Goal: Task Accomplishment & Management: Check status

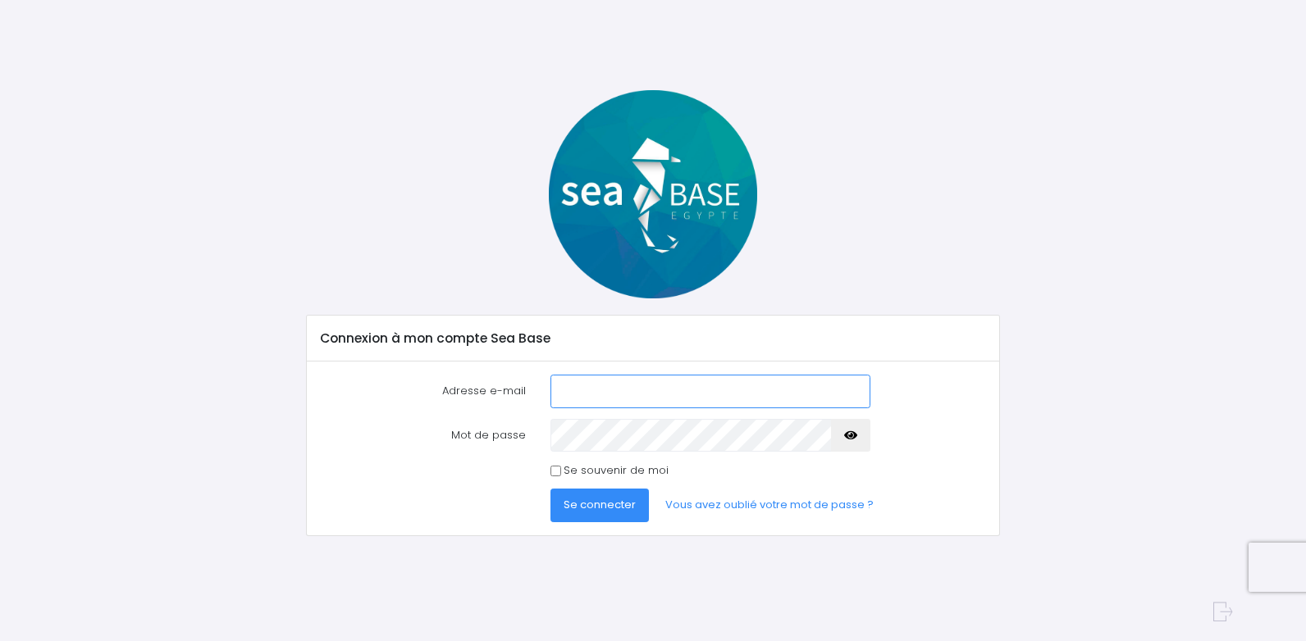
click at [568, 395] on input "Adresse e-mail" at bounding box center [710, 391] width 320 height 33
type input "[PERSON_NAME][EMAIL_ADDRESS][DOMAIN_NAME]"
click at [550, 489] on button "Se connecter" at bounding box center [599, 505] width 98 height 33
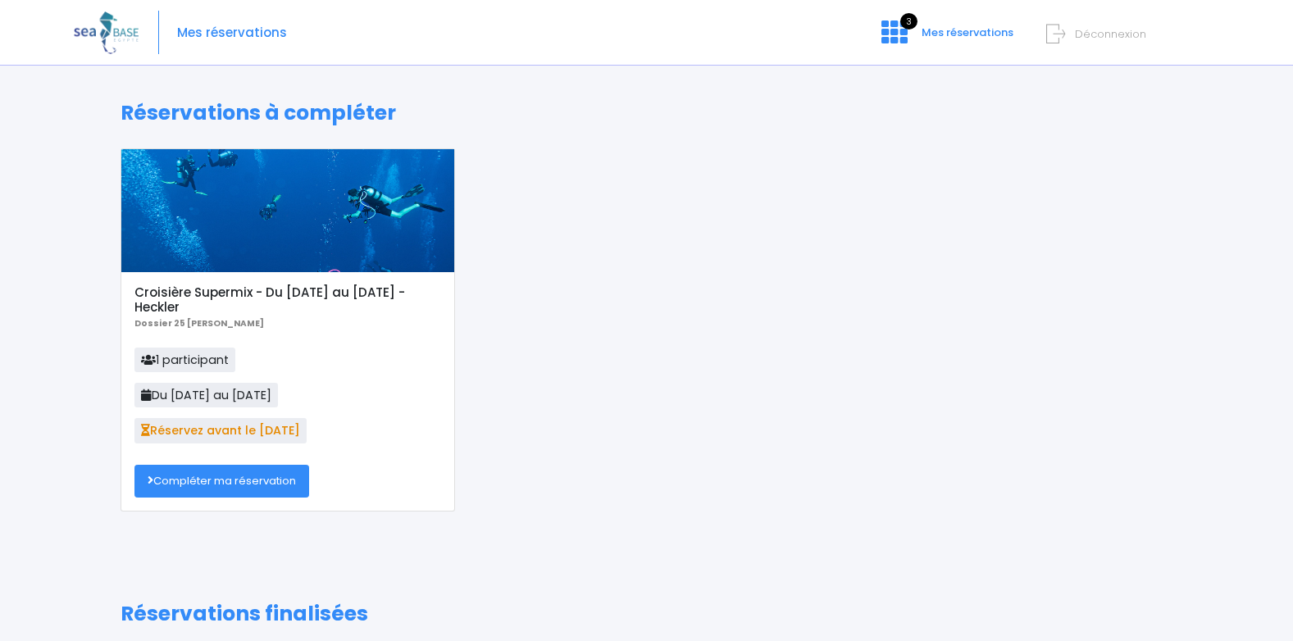
click at [231, 483] on link "Compléter ma réservation" at bounding box center [222, 481] width 175 height 33
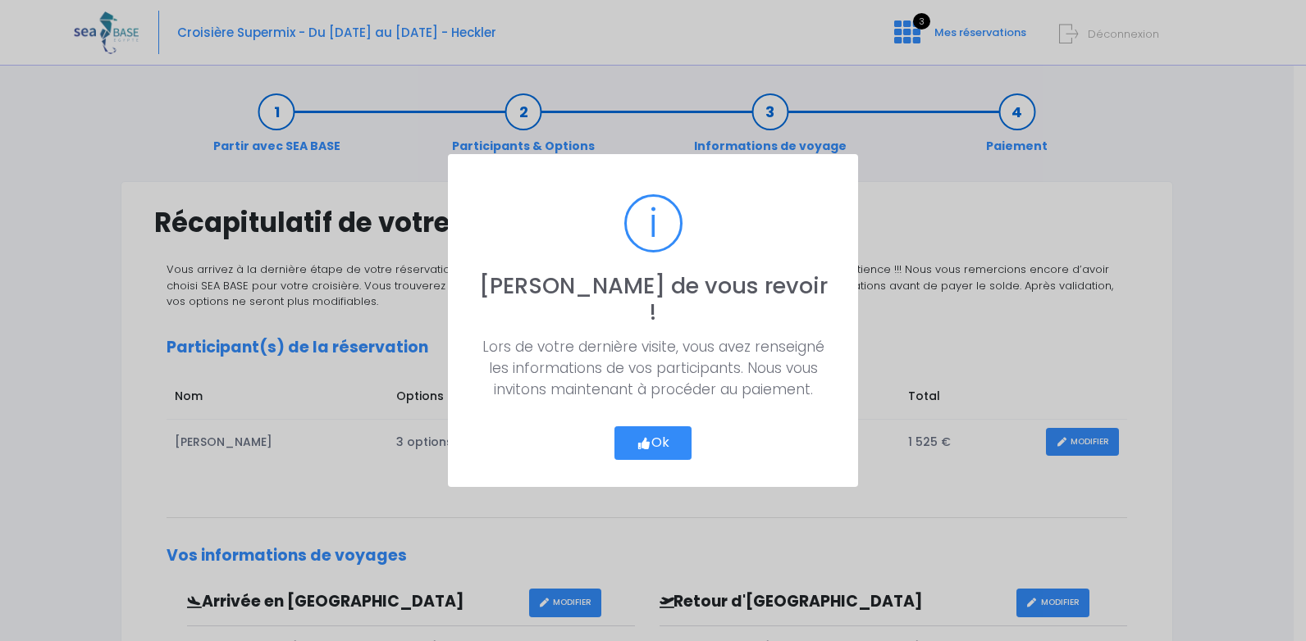
click at [652, 434] on button "Ok" at bounding box center [652, 443] width 77 height 34
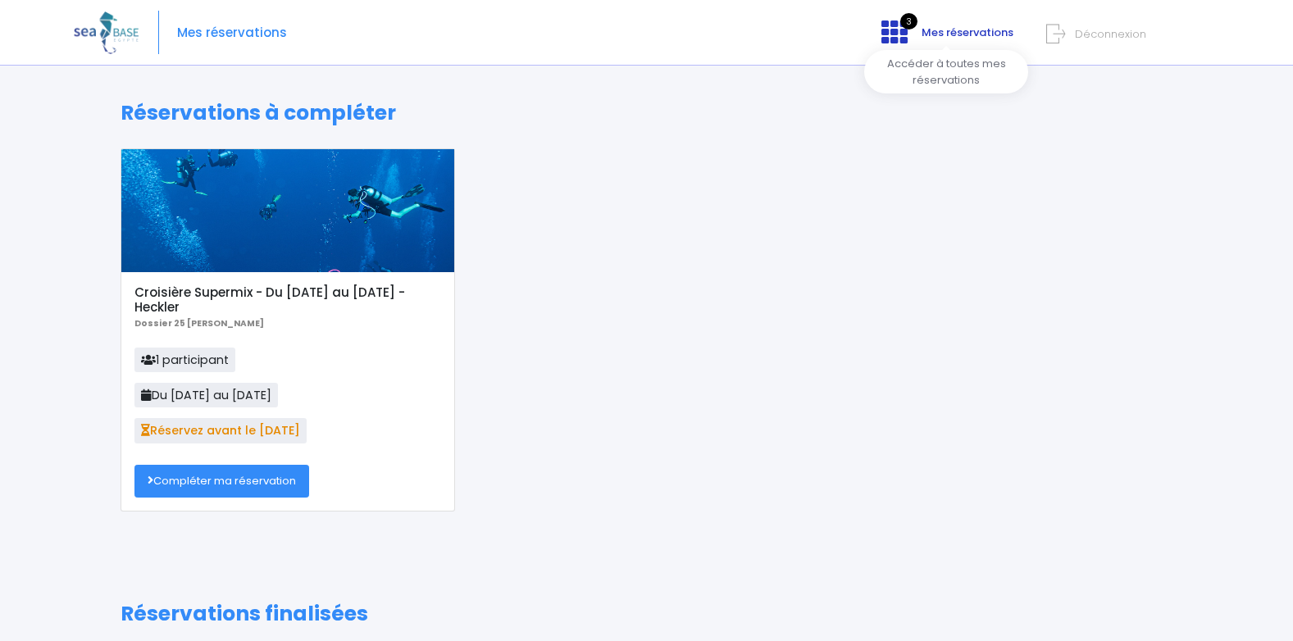
click at [899, 34] on icon at bounding box center [895, 32] width 26 height 26
